Goal: Information Seeking & Learning: Learn about a topic

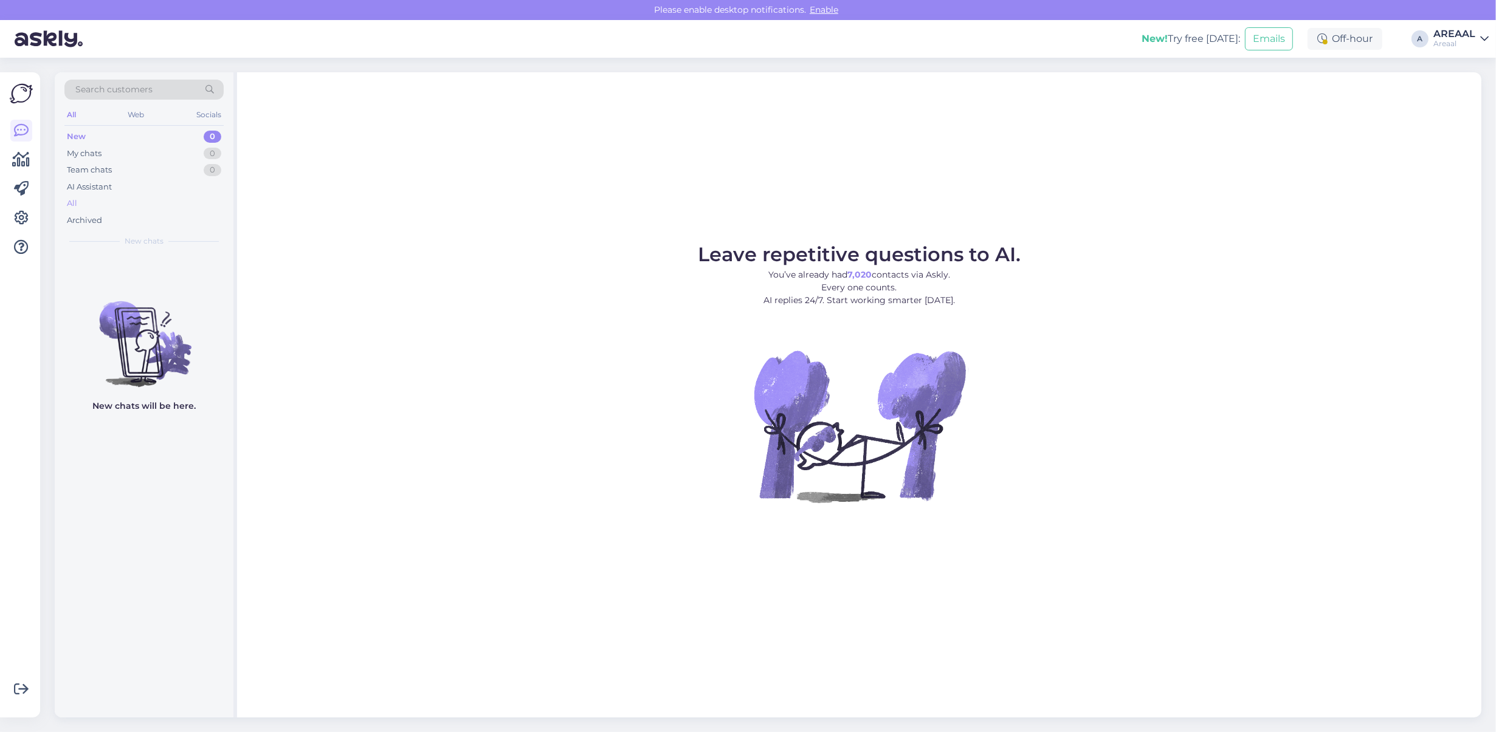
click at [125, 198] on div "All" at bounding box center [143, 203] width 159 height 17
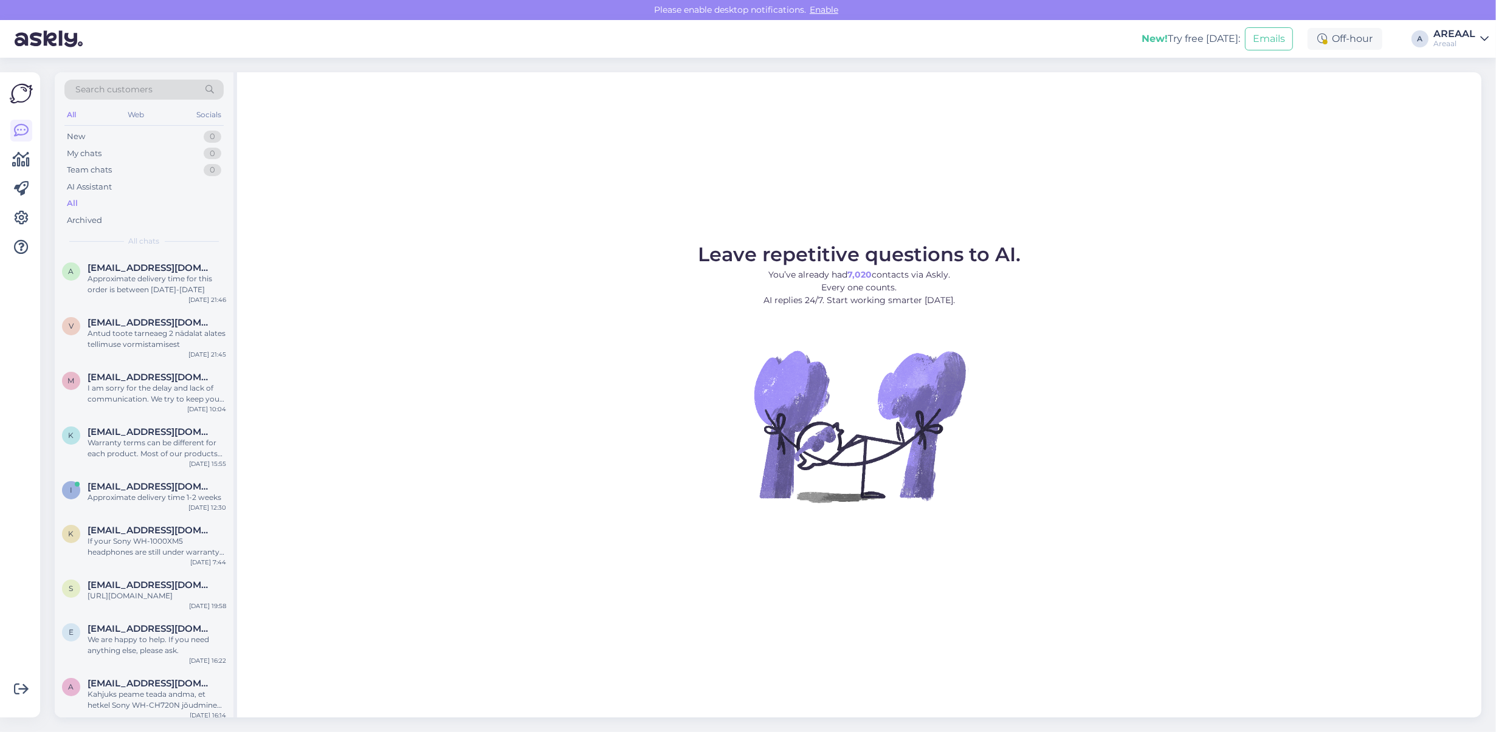
click at [471, 177] on div "Leave repetitive questions to AI. You’ve already had 7,020 contacts via Askly. …" at bounding box center [859, 394] width 1244 height 645
click at [918, 245] on span "Leave repetitive questions to AI." at bounding box center [859, 254] width 323 height 24
click at [1042, 422] on figure "Leave repetitive questions to AI. You’ve already had 7,020 contacts via Askly. …" at bounding box center [859, 390] width 1222 height 290
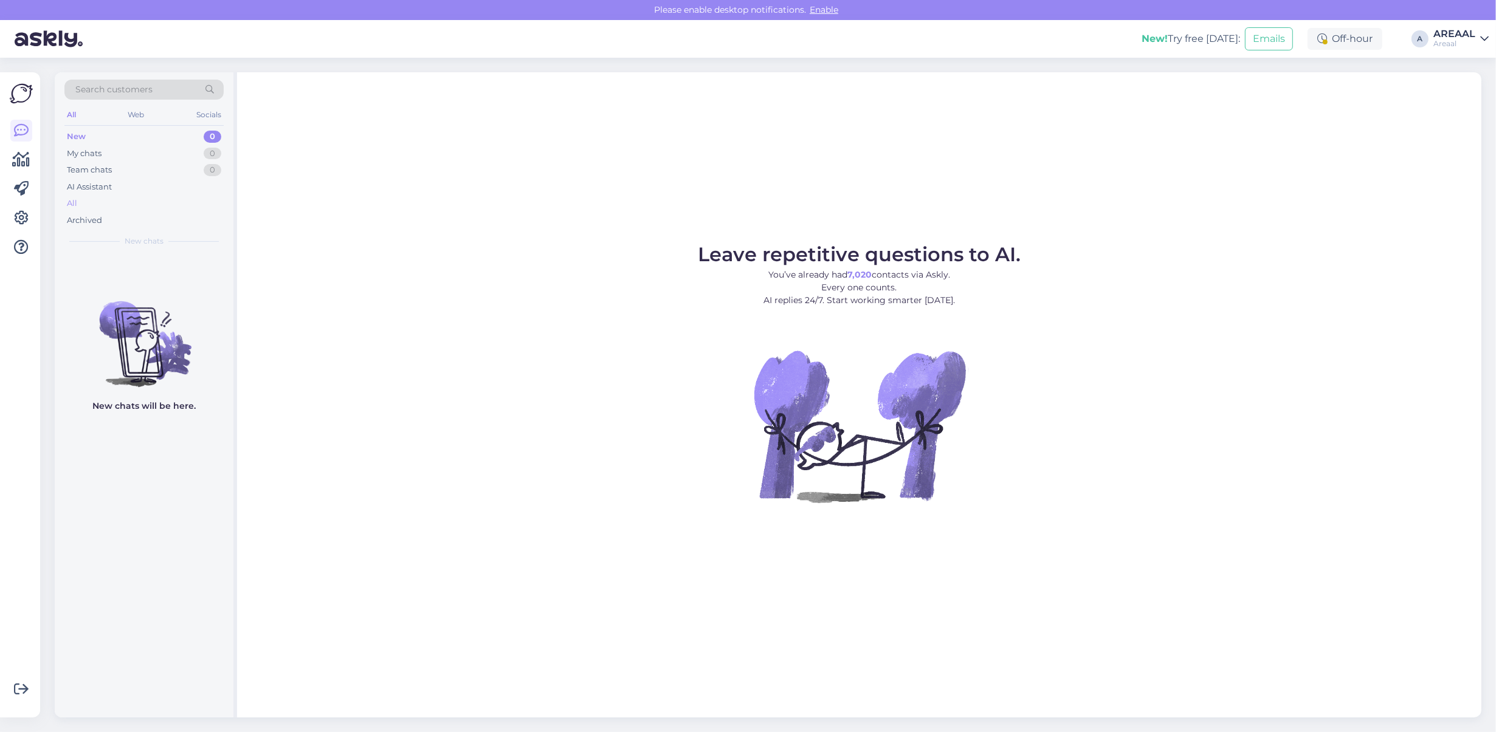
click at [113, 202] on div "All" at bounding box center [143, 203] width 159 height 17
click at [755, 205] on div "Leave repetitive questions to AI. You’ve already had 7,020 contacts via Askly. …" at bounding box center [859, 394] width 1244 height 645
click at [175, 199] on div "All" at bounding box center [143, 203] width 159 height 17
click at [182, 196] on div "All" at bounding box center [143, 203] width 159 height 17
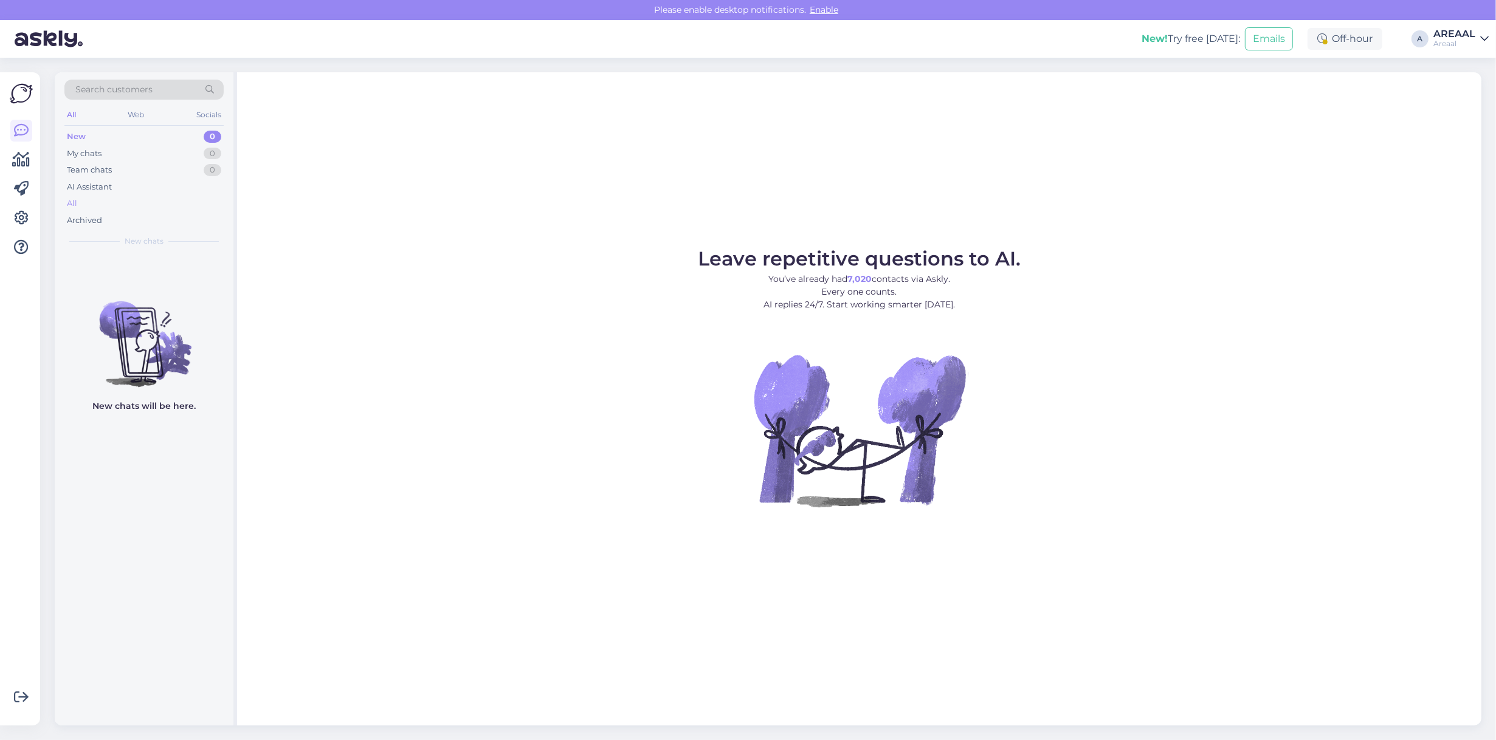
click at [176, 204] on div "All" at bounding box center [143, 203] width 159 height 17
